Goal: Task Accomplishment & Management: Manage account settings

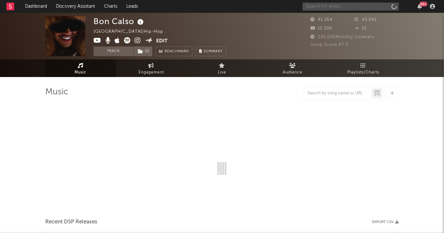
click at [339, 7] on input "text" at bounding box center [350, 7] width 96 height 8
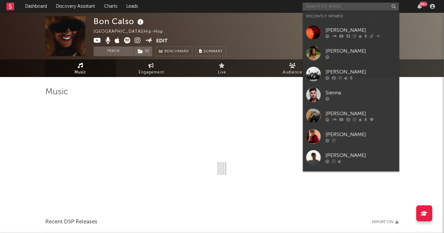
paste input "[URL][DOMAIN_NAME]"
type input "[URL][DOMAIN_NAME]"
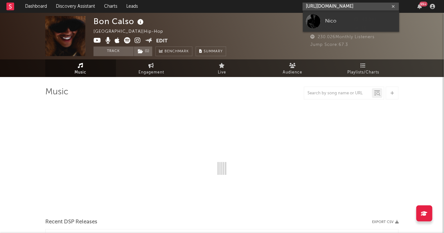
select select "6m"
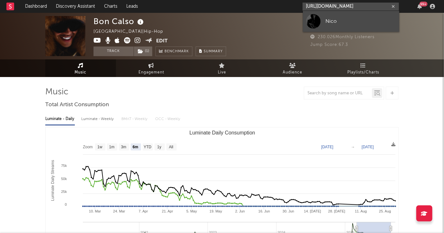
type input "[URL][DOMAIN_NAME]"
click at [331, 19] on div "Nico" at bounding box center [360, 21] width 71 height 8
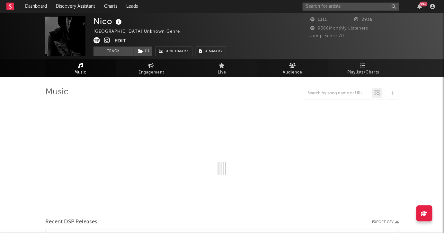
select select "1w"
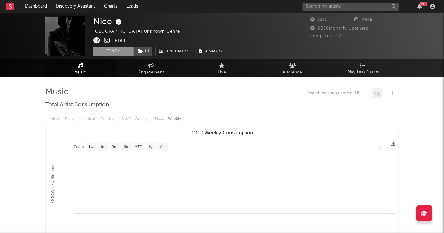
click at [106, 51] on button "Track" at bounding box center [113, 52] width 40 height 10
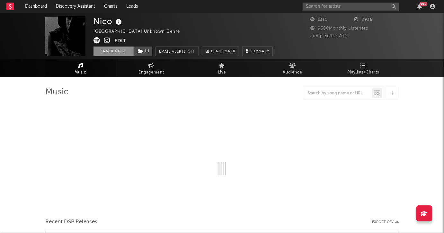
click at [126, 51] on icon at bounding box center [125, 51] width 4 height 4
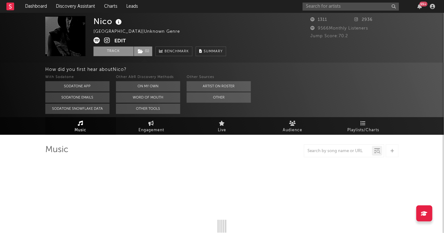
select select "1w"
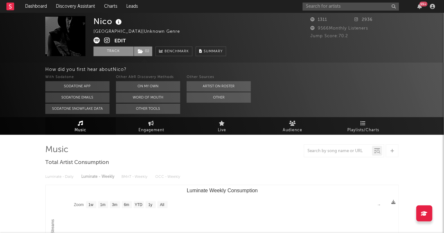
click at [145, 50] on span "( 1 )" at bounding box center [143, 52] width 19 height 10
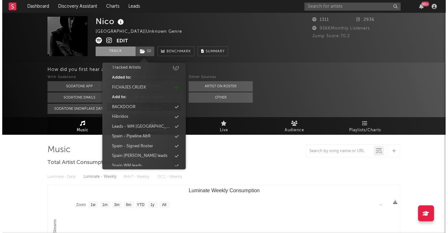
scroll to position [39, 0]
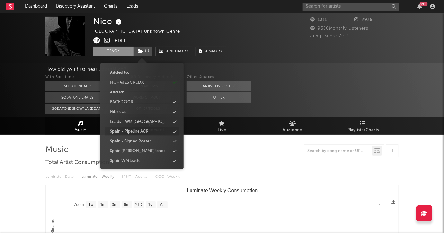
click at [173, 130] on icon at bounding box center [175, 132] width 4 height 4
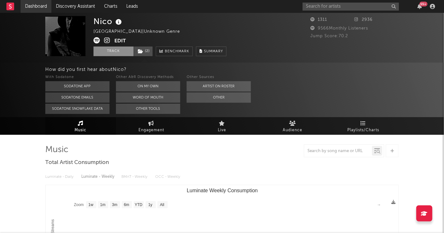
click at [42, 7] on link "Dashboard" at bounding box center [36, 6] width 31 height 13
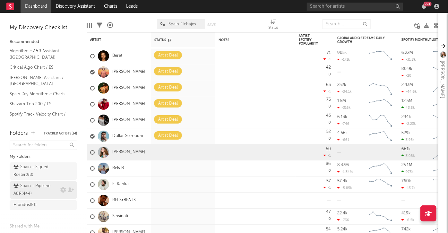
click at [28, 189] on div "Spain - Pipeline A&R ( 444 )" at bounding box center [35, 189] width 45 height 15
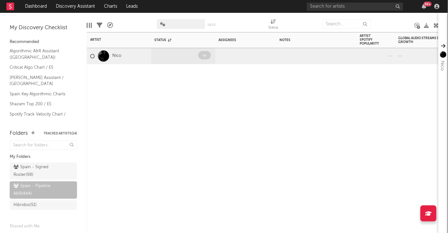
click at [203, 56] on icon at bounding box center [205, 55] width 4 height 4
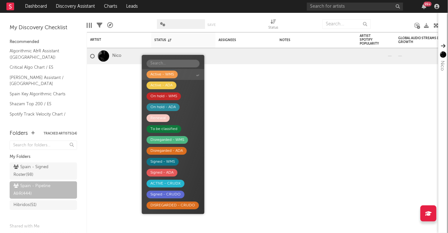
click at [160, 75] on div "Active - WMS" at bounding box center [162, 75] width 23 height 8
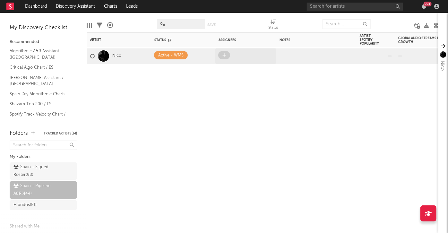
click at [226, 55] on span at bounding box center [224, 55] width 12 height 8
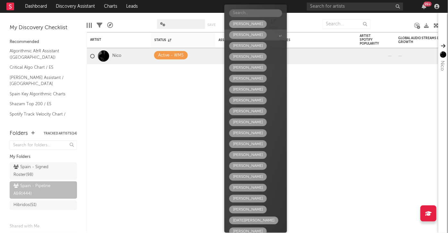
click at [250, 34] on div "[PERSON_NAME]" at bounding box center [248, 35] width 30 height 8
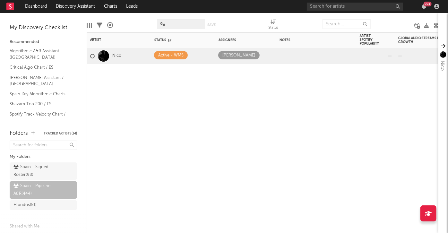
click at [160, 102] on div "Artist Notifications Status Edit settings for Status Assignees Notes Artist Spo…" at bounding box center [263, 132] width 352 height 201
